Goal: Complete application form

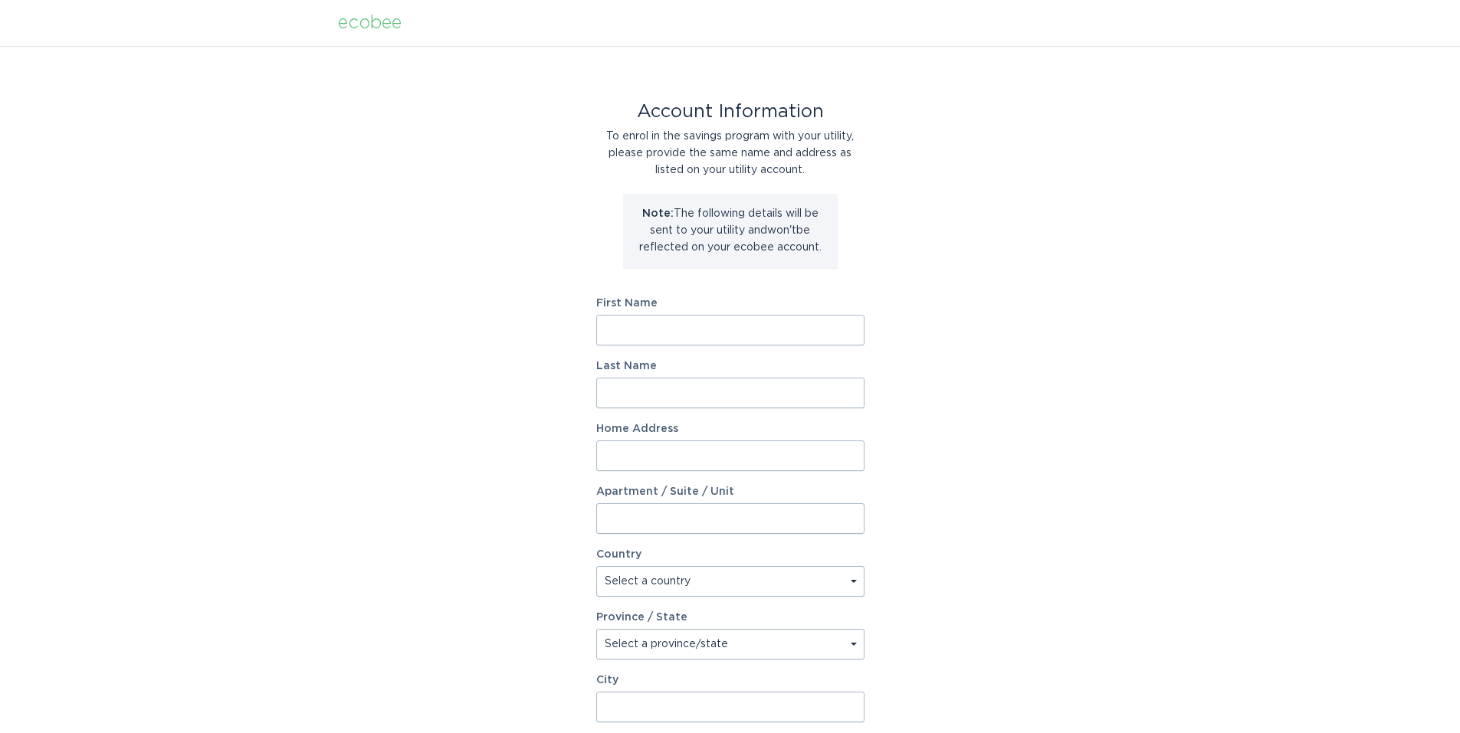
click at [667, 326] on input "First Name" at bounding box center [730, 330] width 268 height 31
type input "[PERSON_NAME]"
type input "Tsai"
type input "[STREET_ADDRESS]"
select select "US"
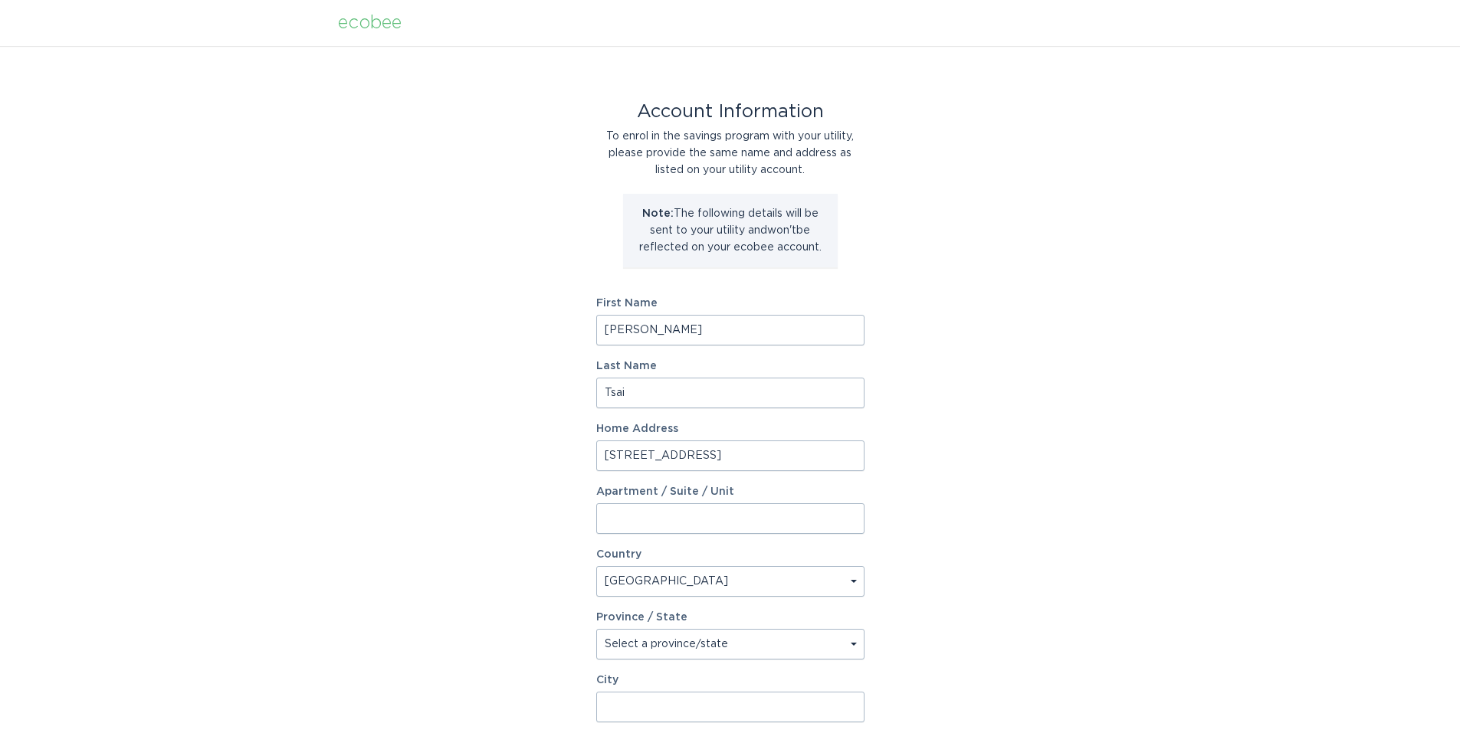
type input "Oakland Township"
type input "48306"
select select "MI"
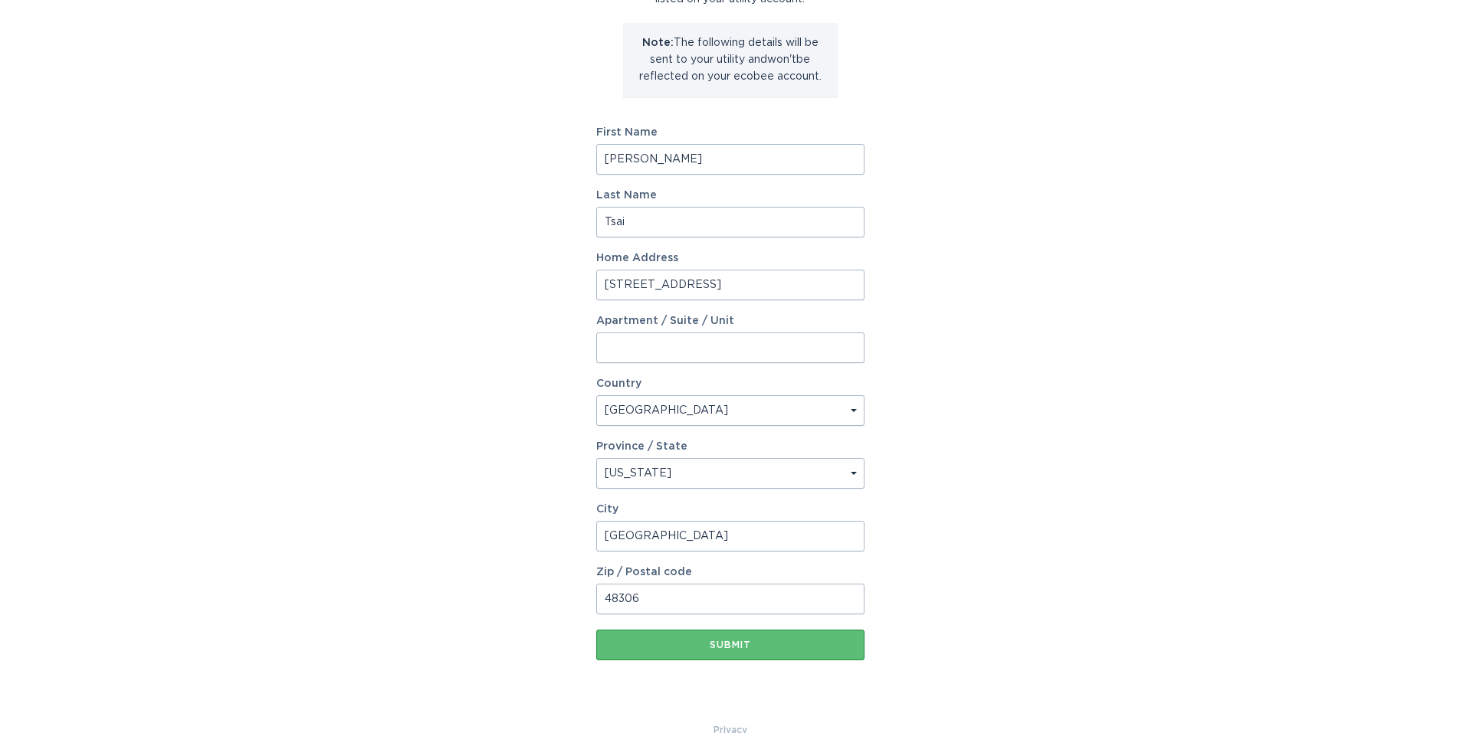
scroll to position [199, 0]
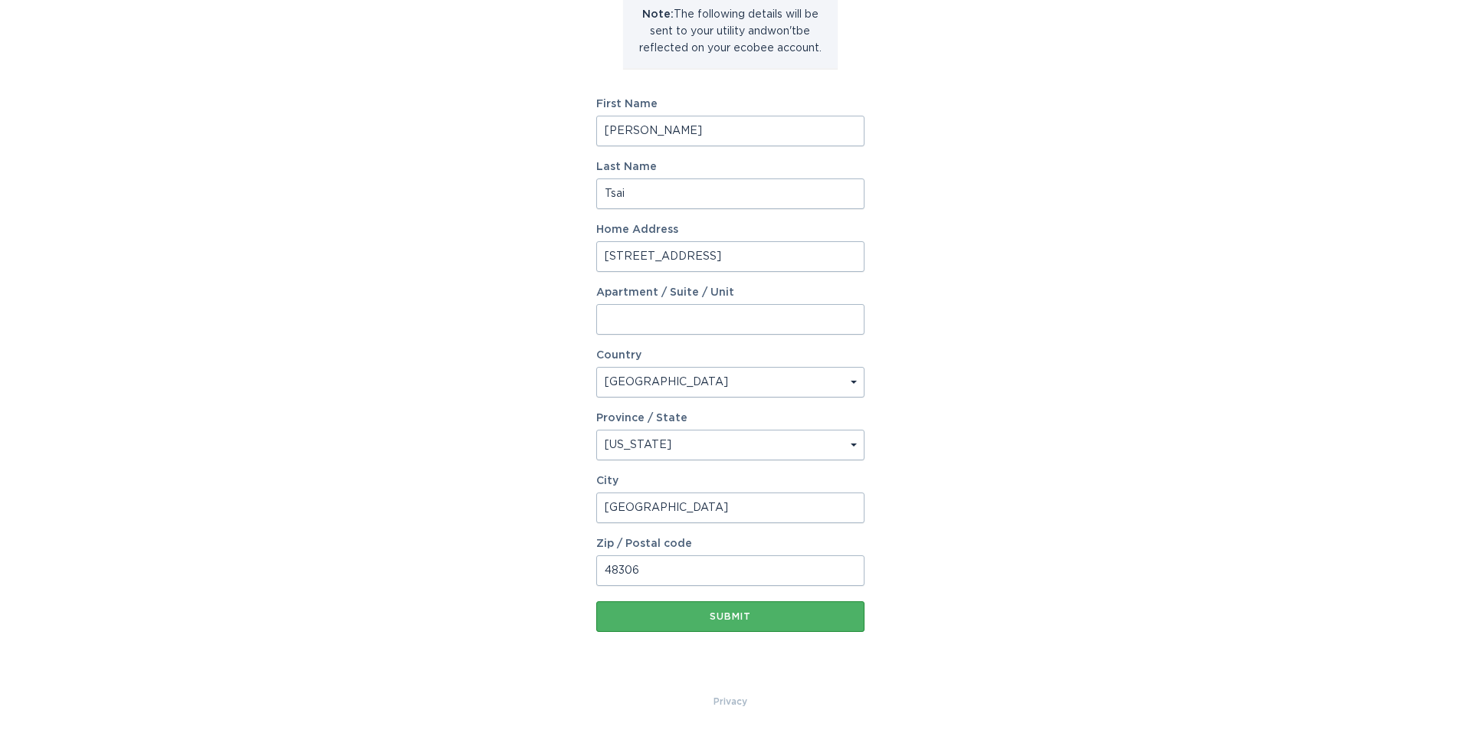
click at [725, 622] on button "Submit" at bounding box center [730, 616] width 268 height 31
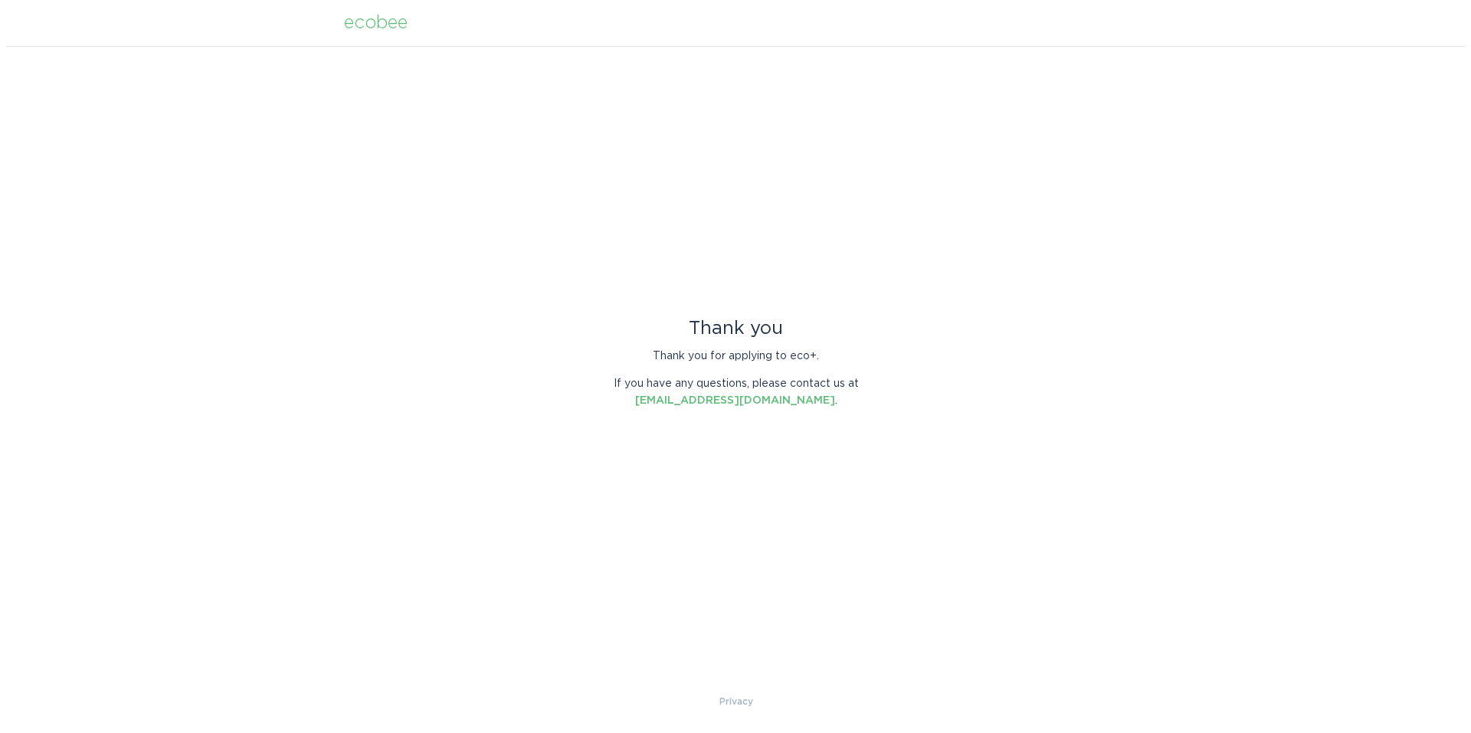
scroll to position [0, 0]
